Goal: Task Accomplishment & Management: Manage account settings

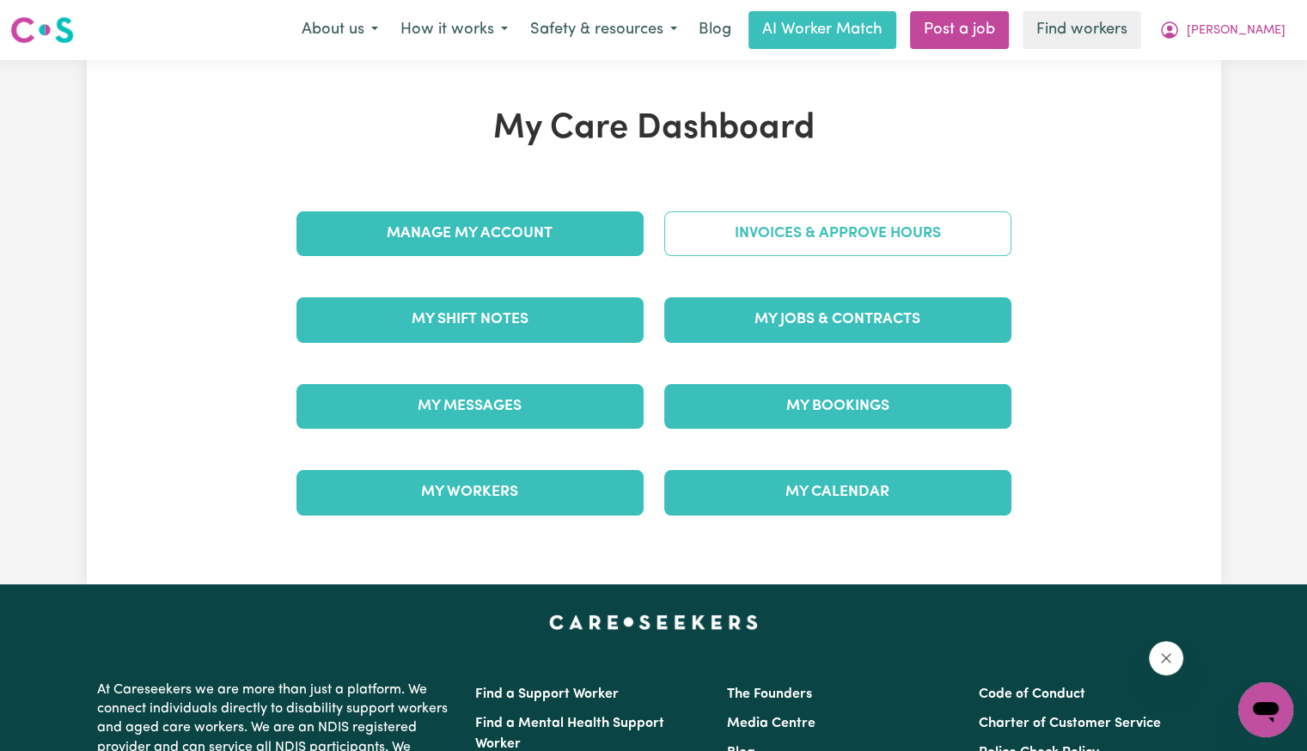
click at [728, 238] on link "Invoices & Approve Hours" at bounding box center [837, 233] width 347 height 45
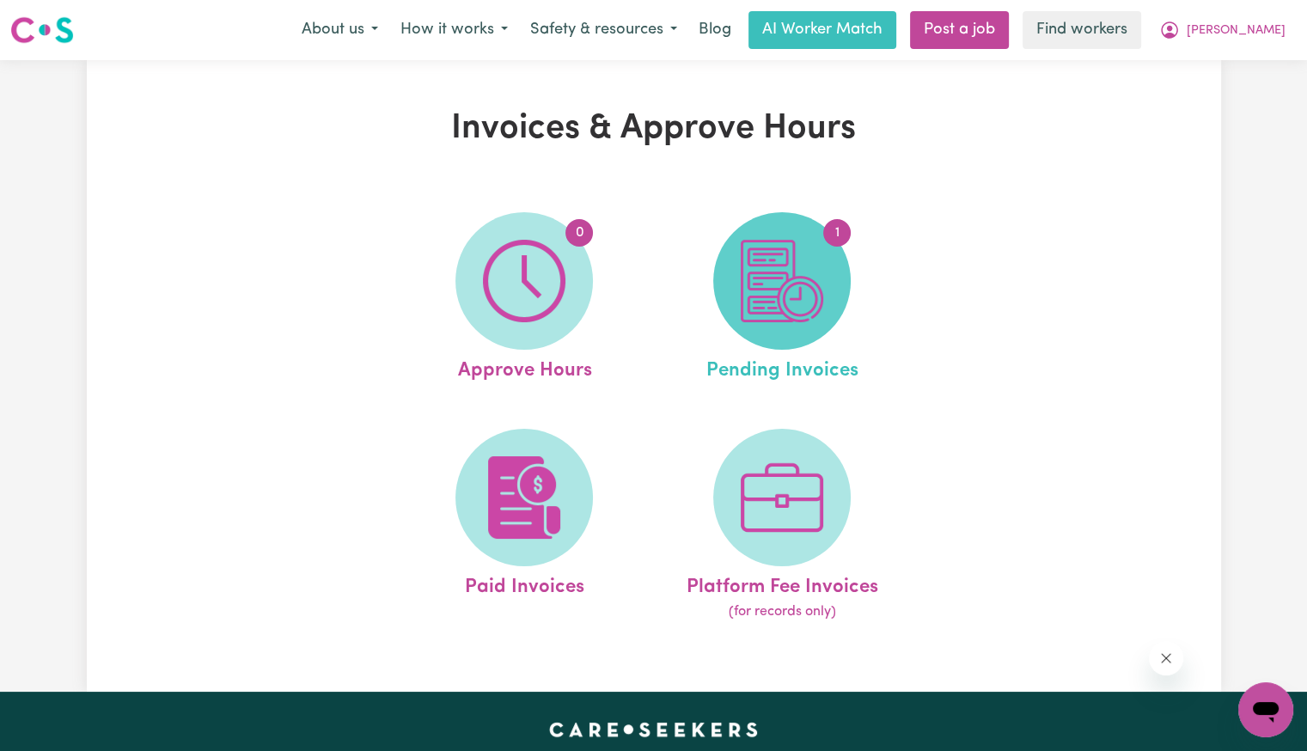
click at [755, 266] on img at bounding box center [781, 281] width 82 height 82
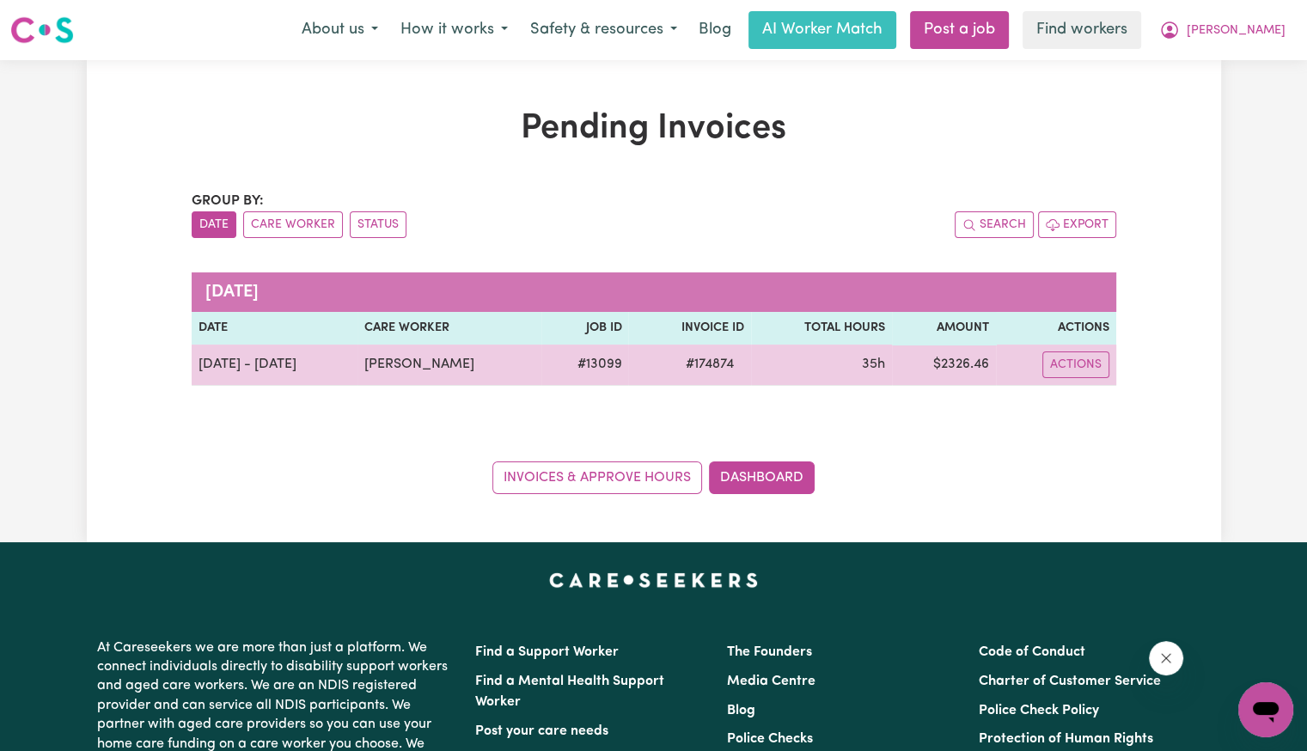
click at [702, 368] on span "# 174874" at bounding box center [709, 364] width 69 height 21
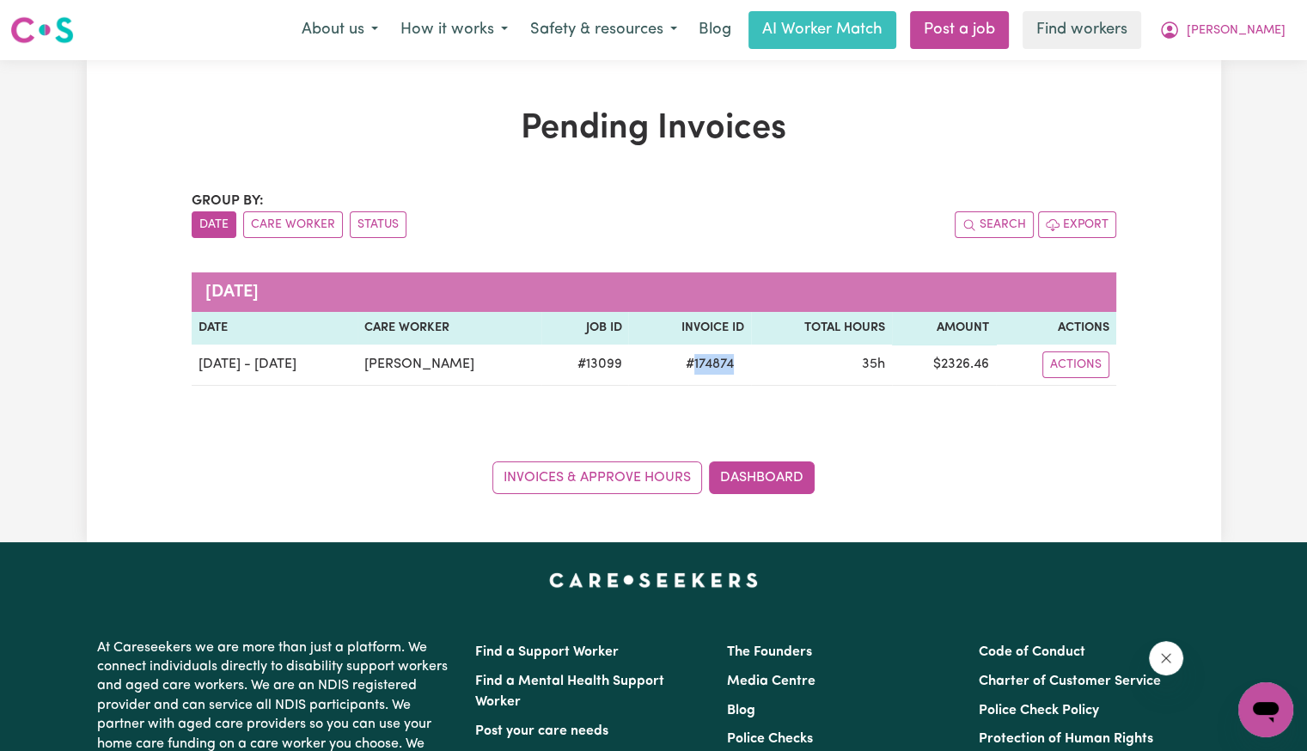
copy span "174874"
click at [1264, 36] on span "[PERSON_NAME]" at bounding box center [1235, 30] width 99 height 19
click at [1229, 105] on link "Logout" at bounding box center [1228, 98] width 136 height 33
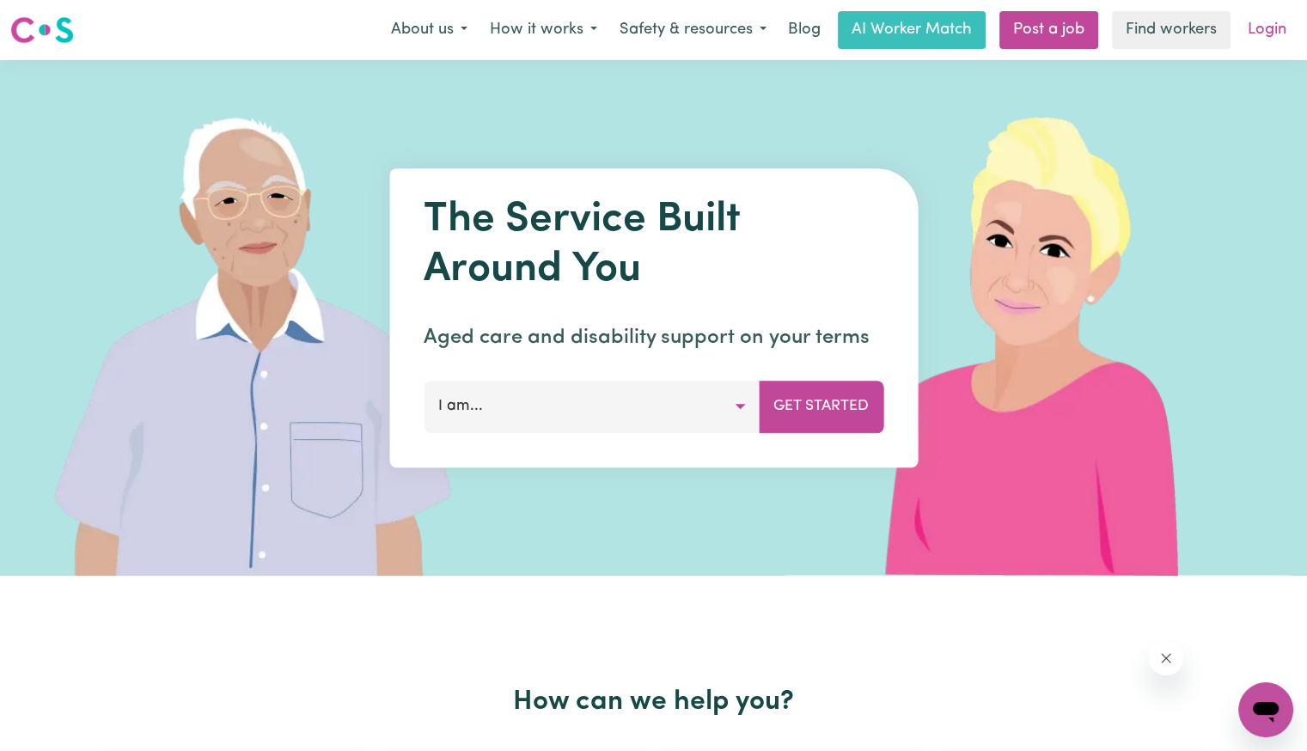
click at [1261, 27] on link "Login" at bounding box center [1266, 30] width 59 height 38
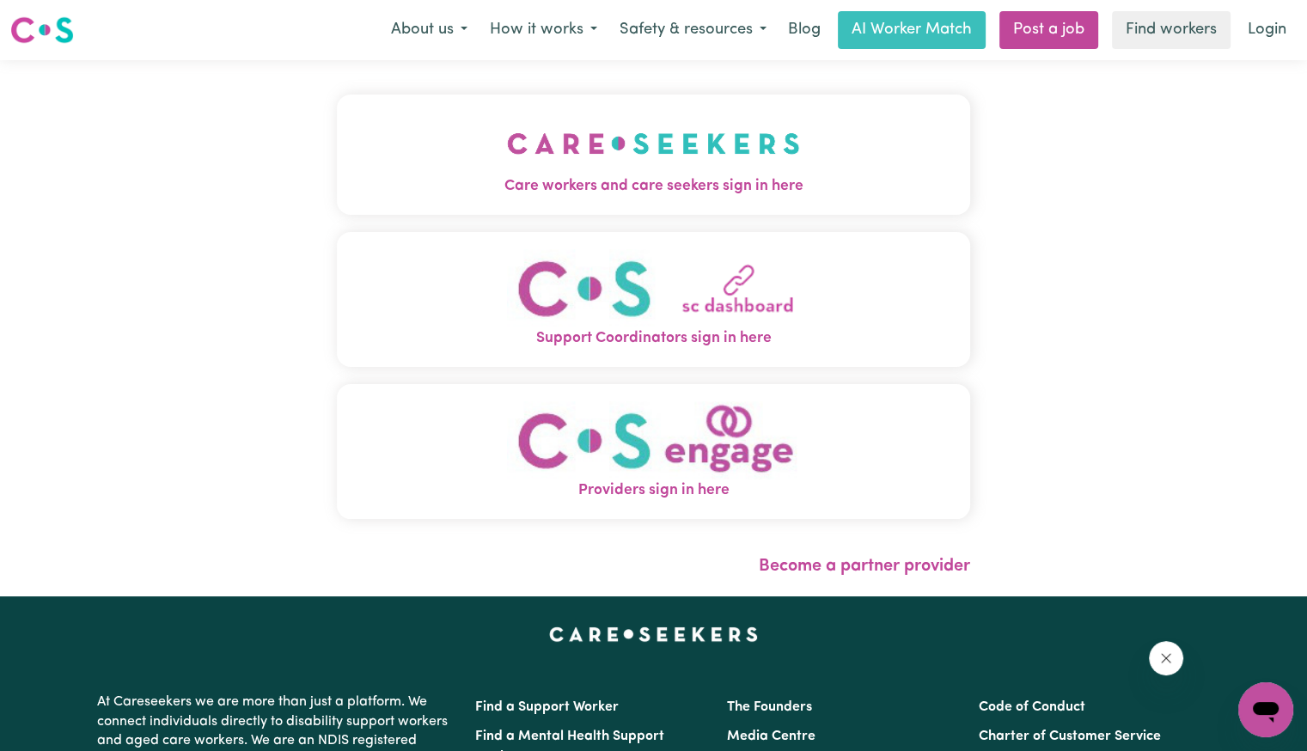
drag, startPoint x: 356, startPoint y: 202, endPoint x: 356, endPoint y: 216, distance: 14.6
click at [356, 202] on button "Care workers and care seekers sign in here" at bounding box center [653, 154] width 633 height 120
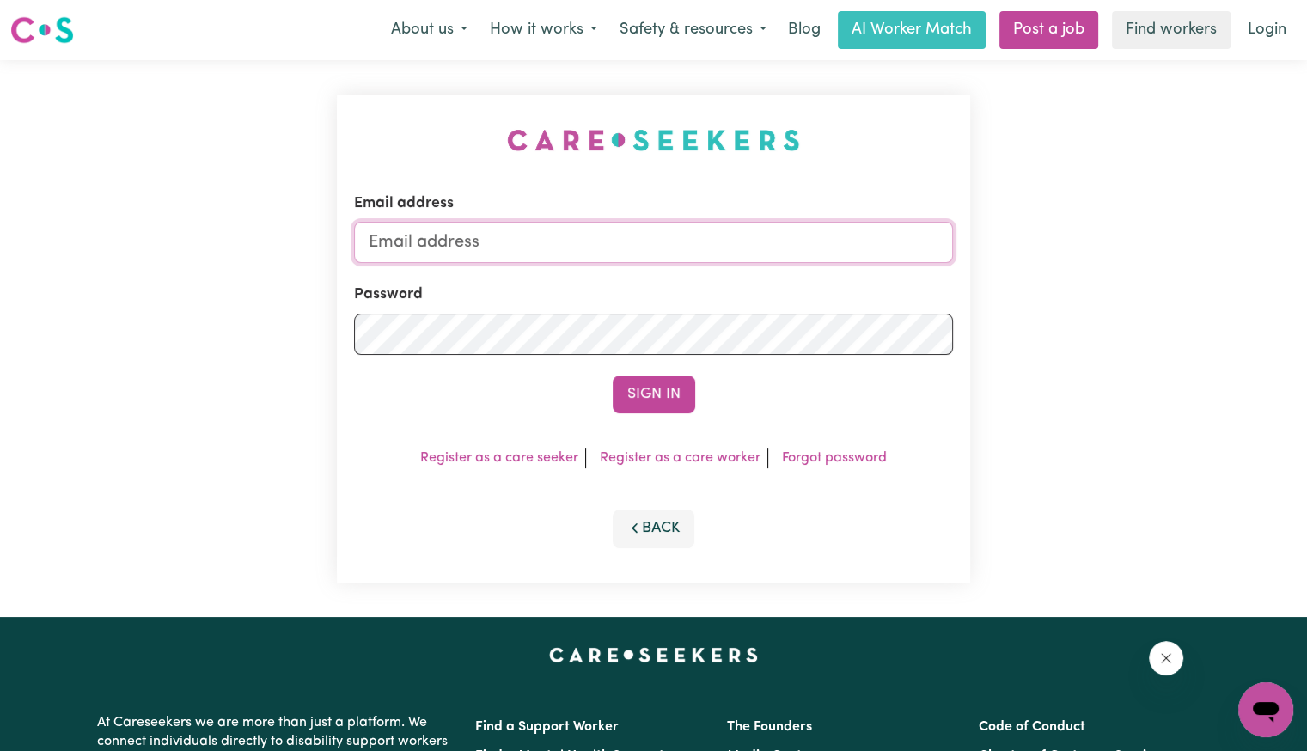
click at [557, 254] on input "Email address" at bounding box center [653, 242] width 599 height 41
drag, startPoint x: 463, startPoint y: 243, endPoint x: 1253, endPoint y: 278, distance: 791.0
click at [1251, 278] on div "Email address [EMAIL_ADDRESS][DOMAIN_NAME] Password Sign In Register as a care …" at bounding box center [653, 338] width 1307 height 557
type input "[EMAIL_ADDRESS][DOMAIN_NAME]"
click at [612, 375] on button "Sign In" at bounding box center [653, 394] width 82 height 38
